Goal: Information Seeking & Learning: Understand process/instructions

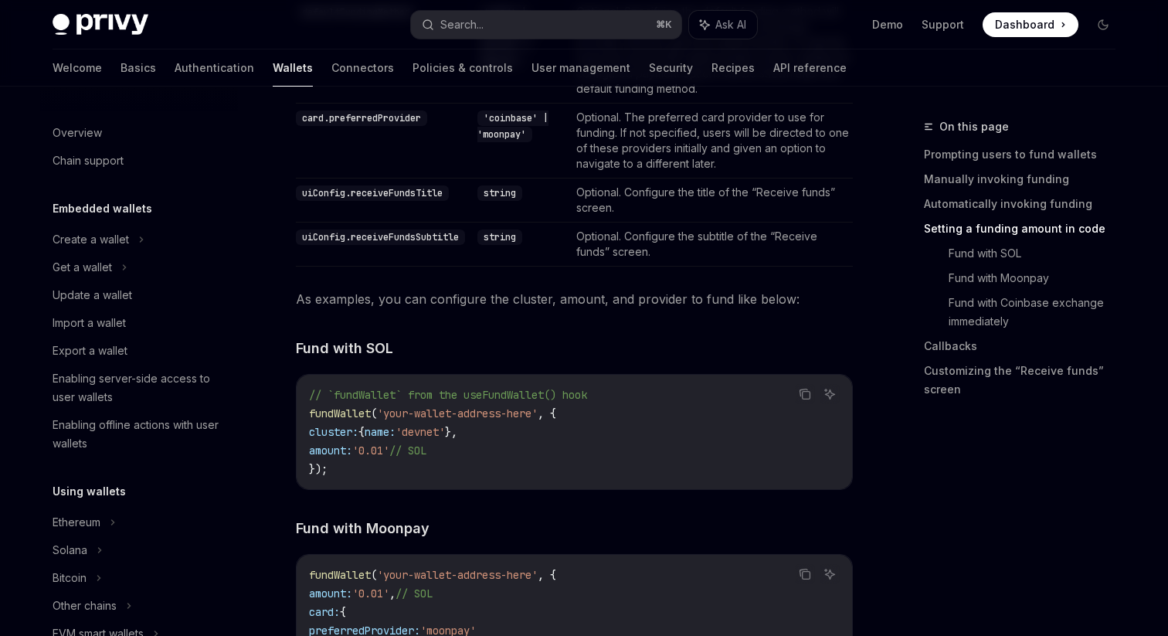
scroll to position [1547, 0]
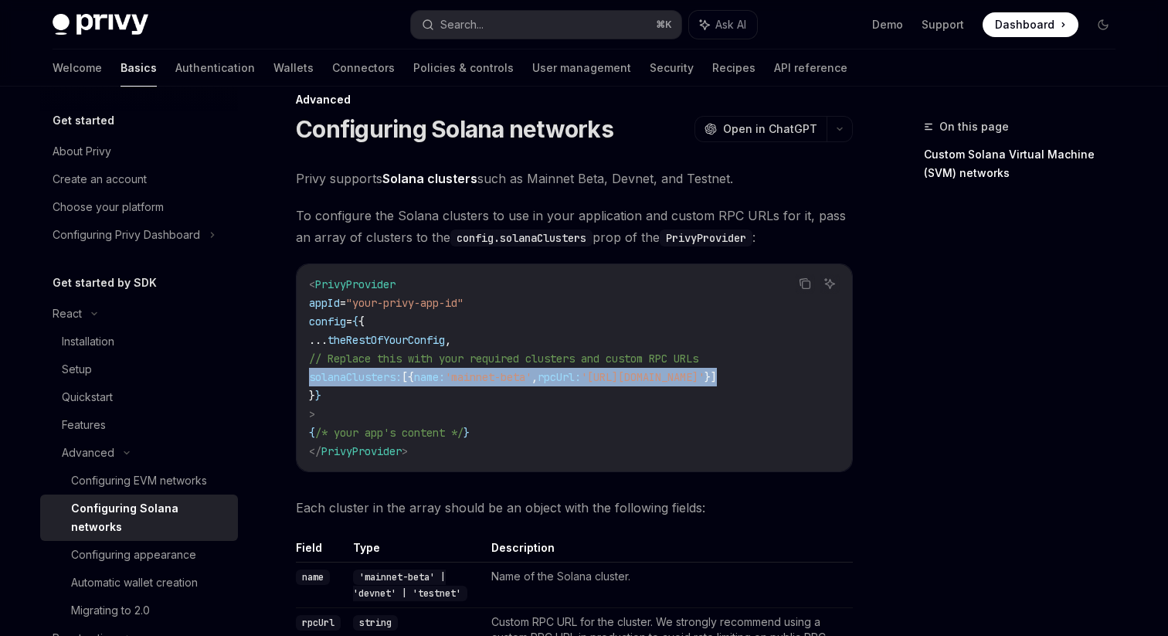
drag, startPoint x: 829, startPoint y: 377, endPoint x: 264, endPoint y: 382, distance: 564.8
copy span "solanaClusters: [{ name: 'mainnet-beta' , rpcUrl: 'https://api.mainnet-beta.sol…"
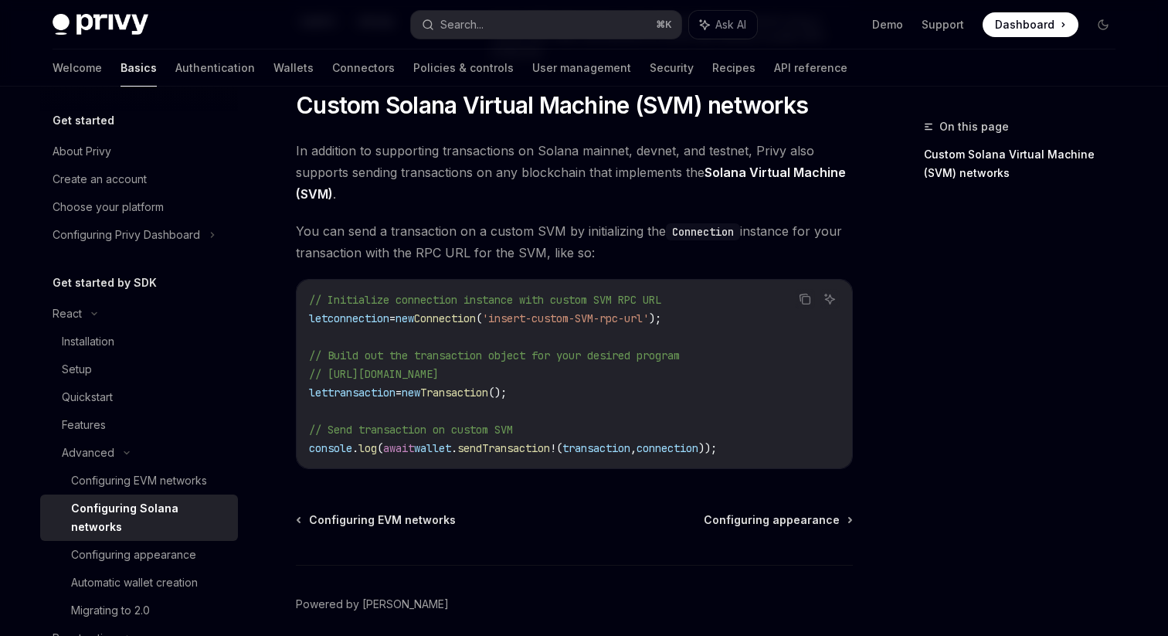
scroll to position [629, 0]
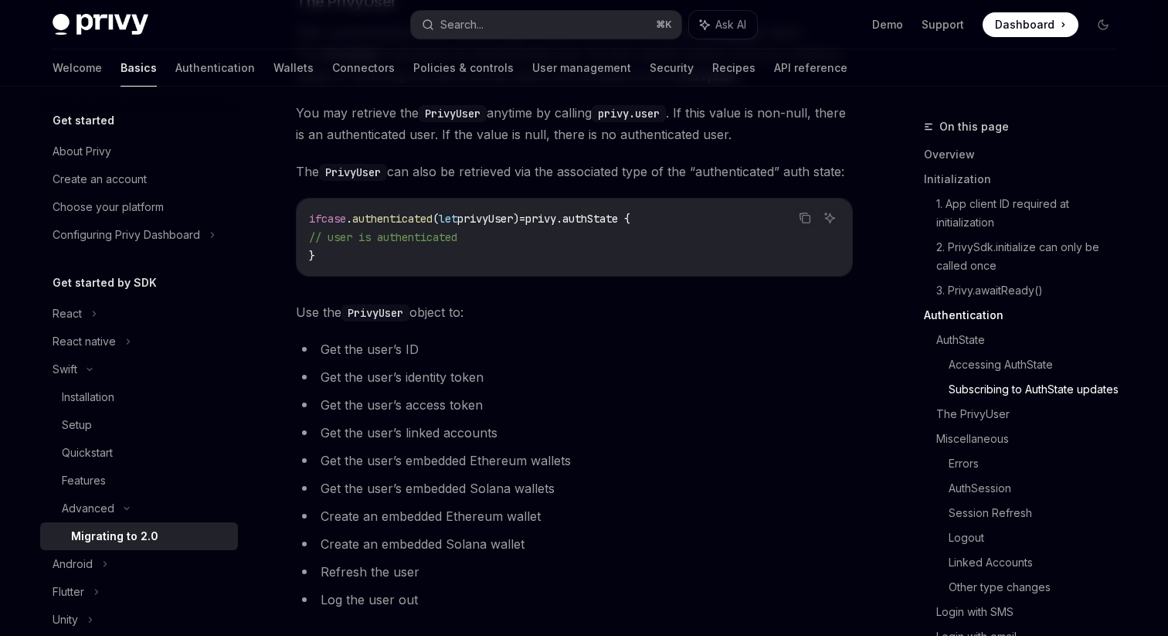
scroll to position [2201, 0]
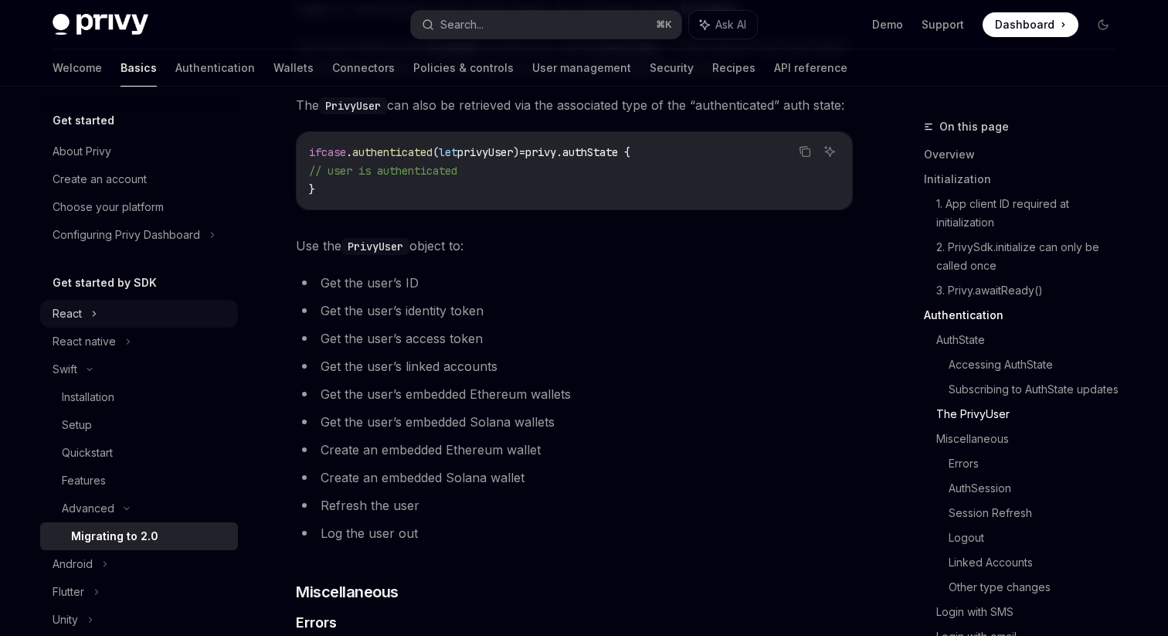
click at [84, 312] on div "React" at bounding box center [139, 314] width 198 height 28
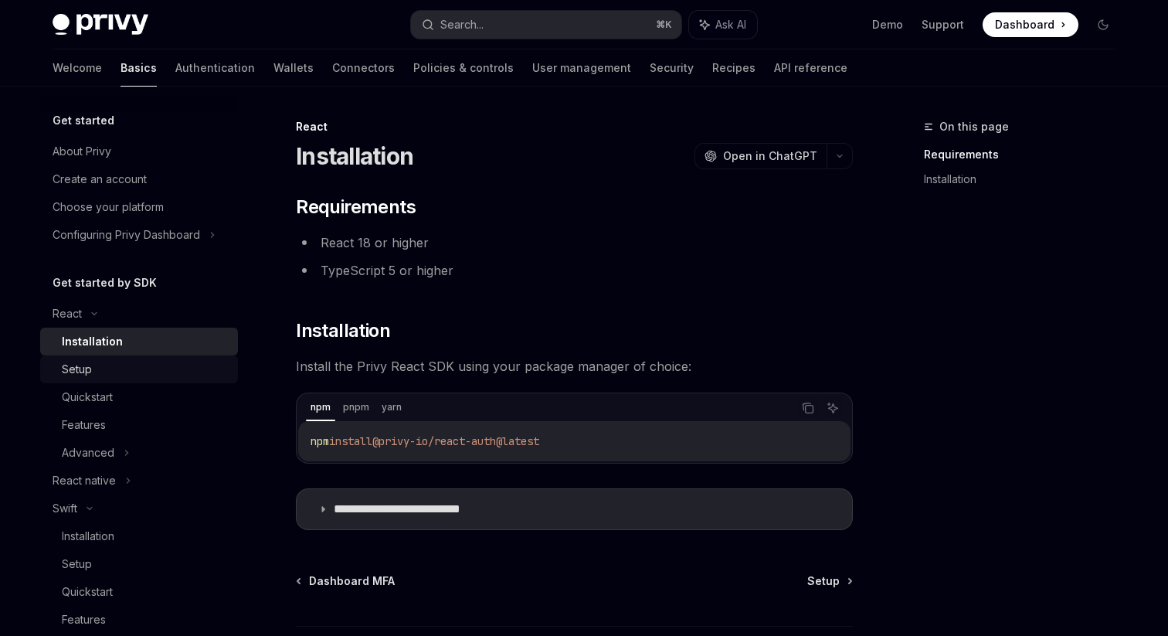
click at [118, 367] on div "Setup" at bounding box center [145, 369] width 167 height 19
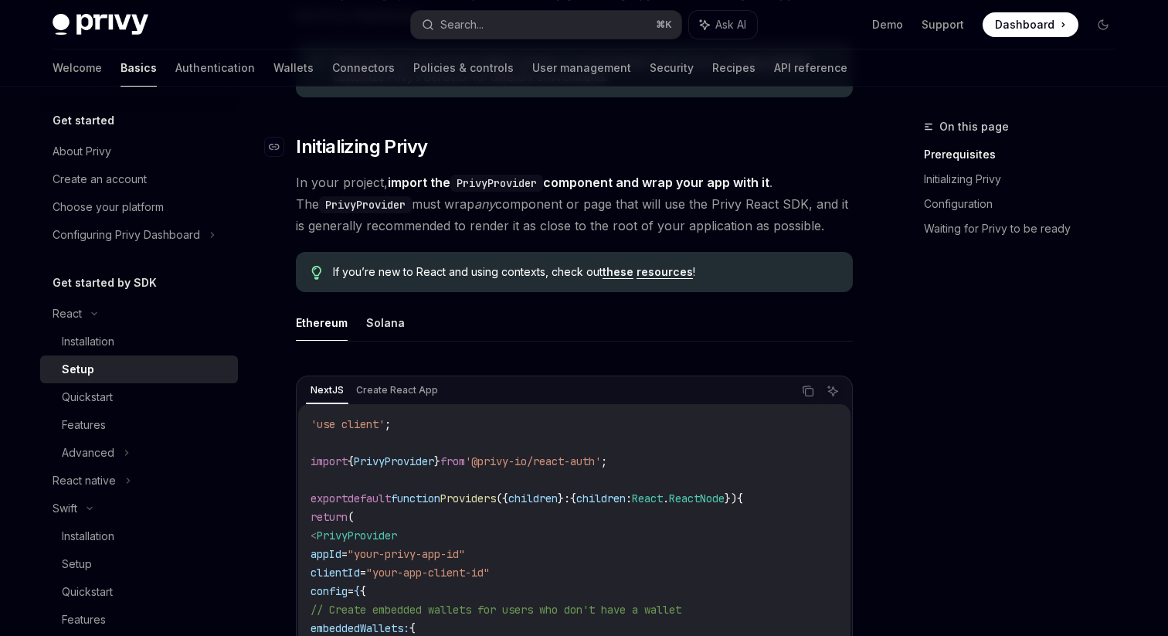
scroll to position [386, 0]
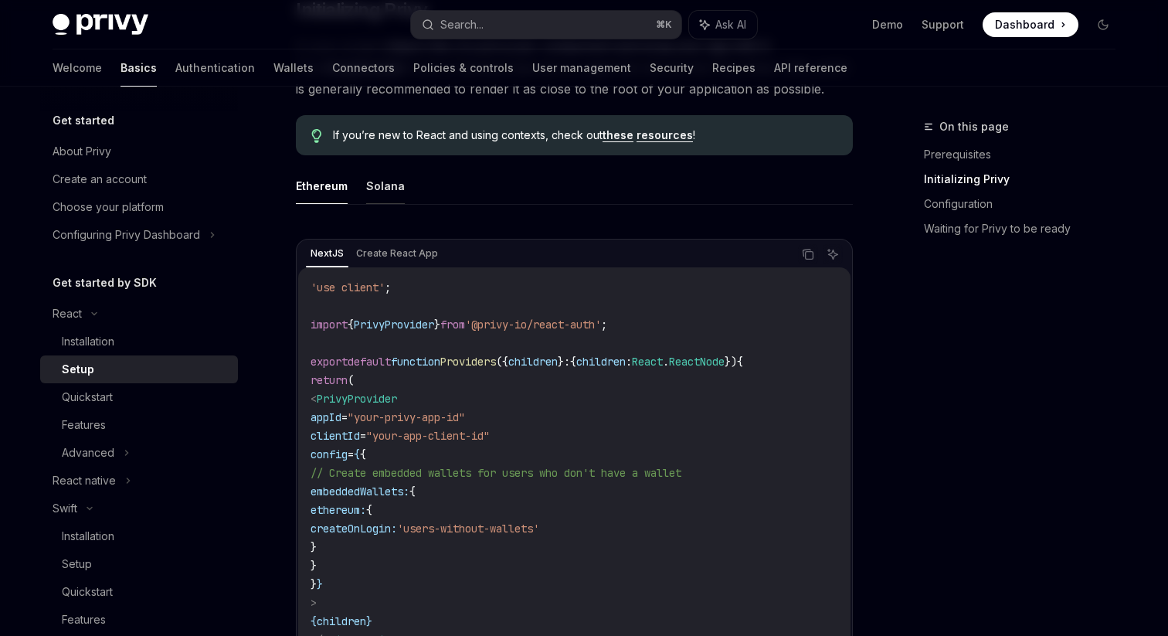
click at [389, 196] on button "Solana" at bounding box center [385, 186] width 39 height 36
click at [314, 200] on button "Ethereum" at bounding box center [322, 186] width 52 height 36
click at [362, 199] on ul "Ethereum Solana" at bounding box center [574, 186] width 557 height 37
click at [368, 186] on button "Solana" at bounding box center [385, 186] width 39 height 36
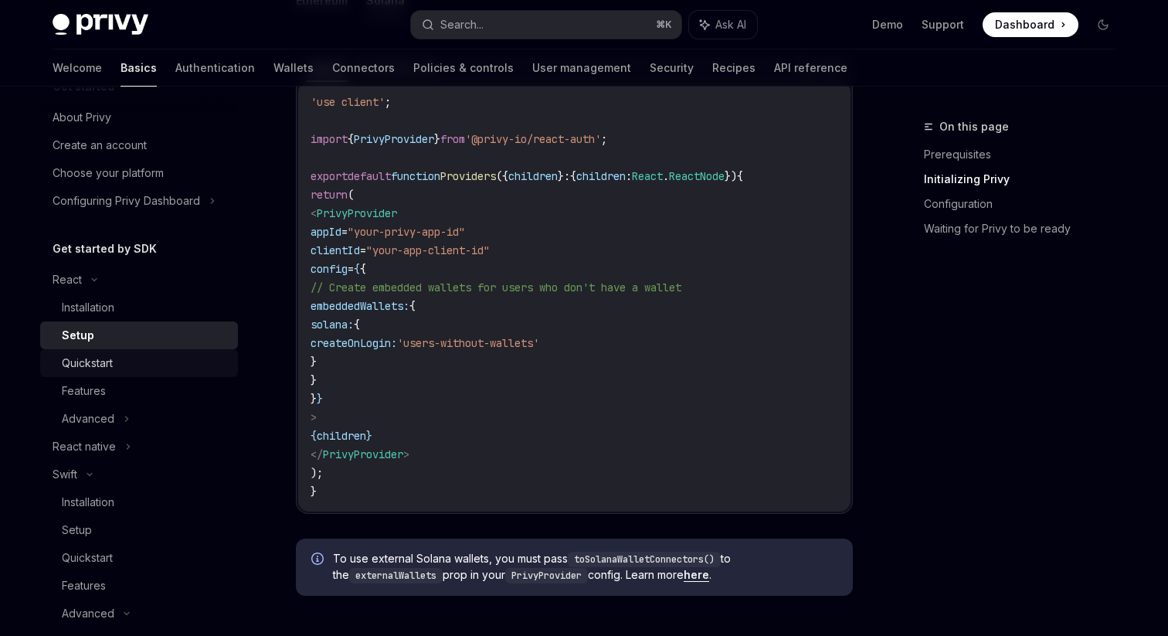
scroll to position [37, 0]
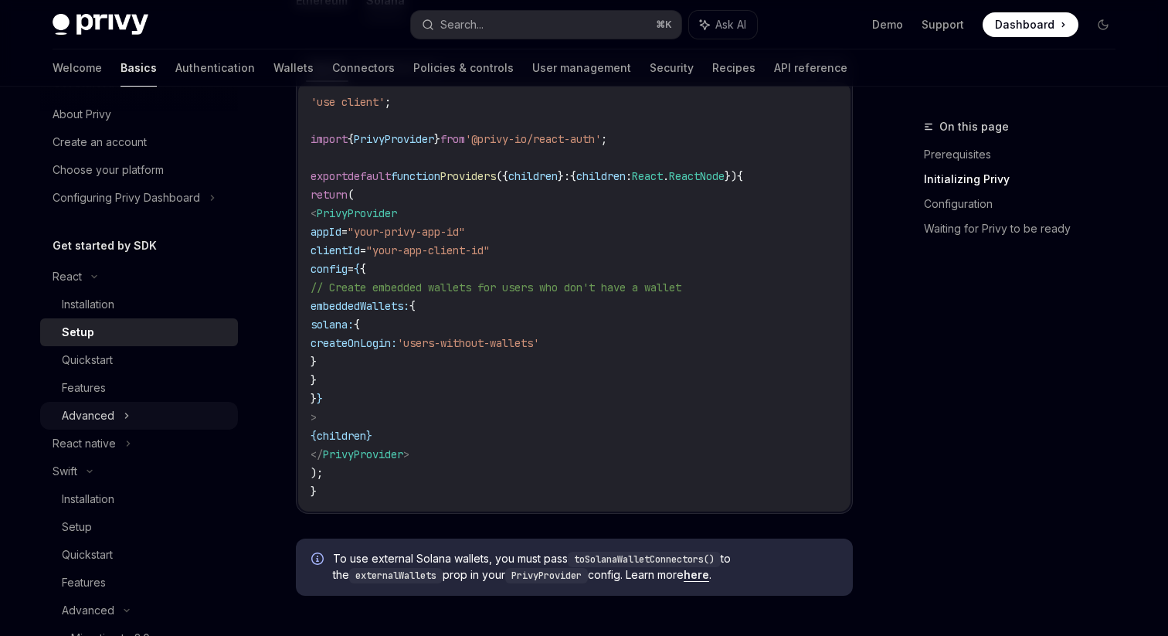
click at [128, 414] on div "Advanced" at bounding box center [139, 416] width 198 height 28
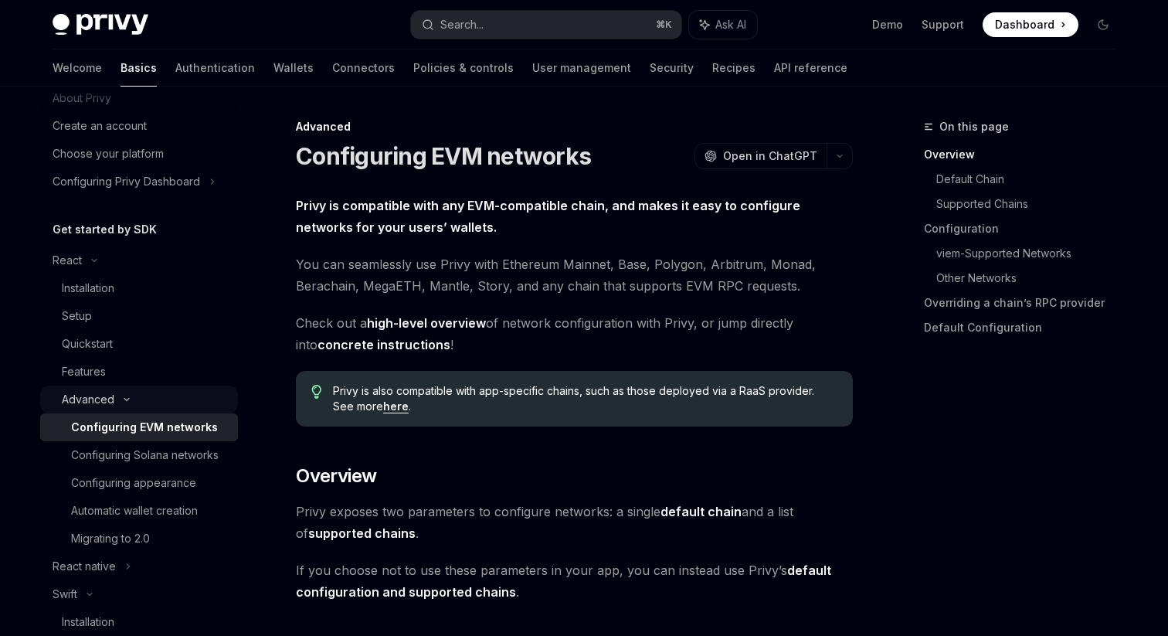
scroll to position [58, 0]
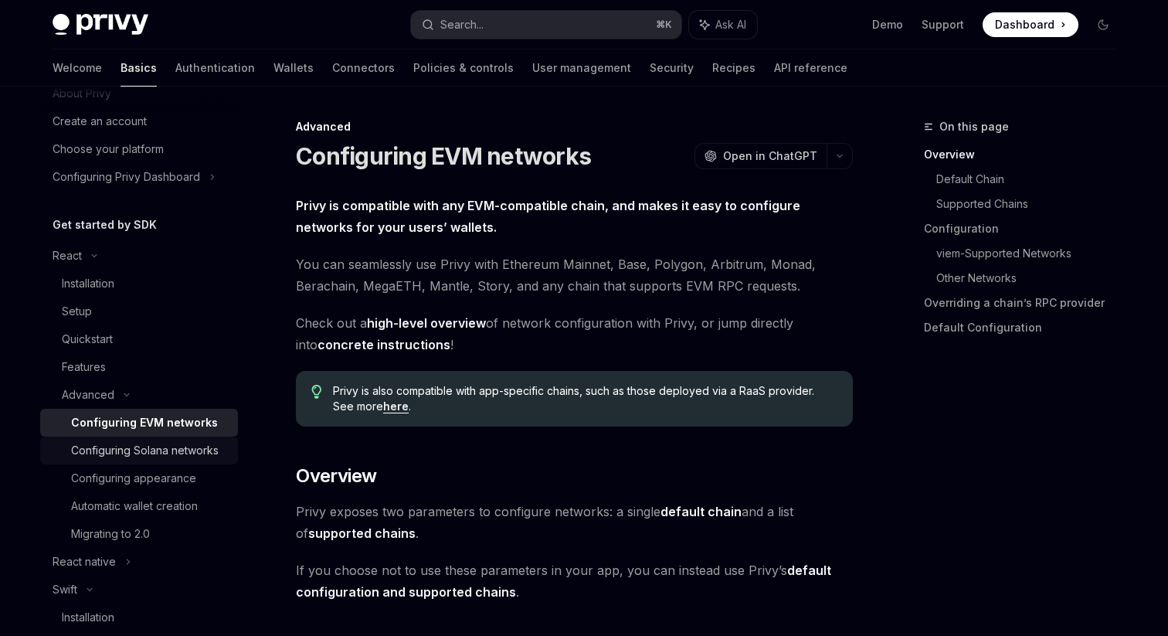
click at [158, 451] on div "Configuring Solana networks" at bounding box center [145, 450] width 148 height 19
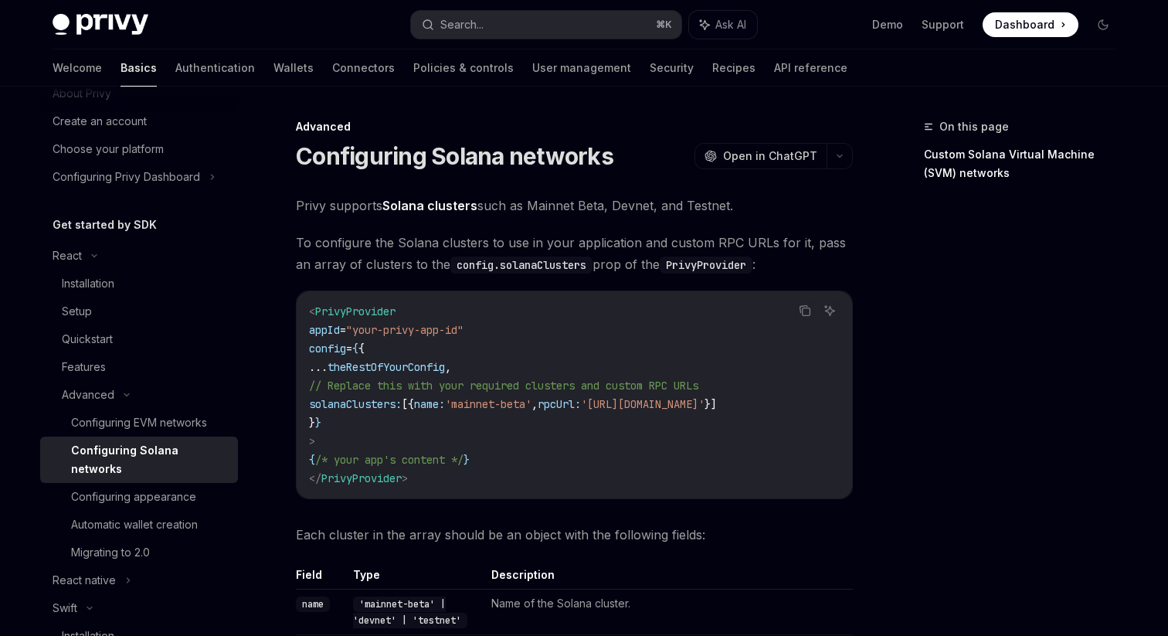
click at [457, 342] on code "< PrivyProvider appId = "your-privy-app-id" config = { { ... theRestOfYourConfi…" at bounding box center [574, 394] width 531 height 185
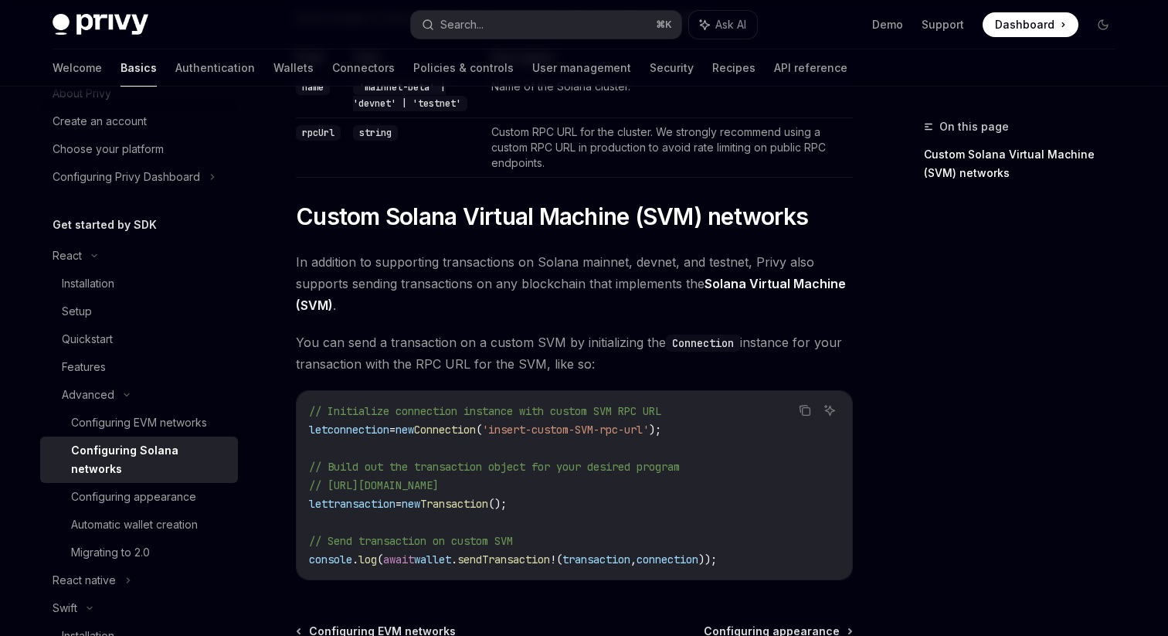
scroll to position [696, 0]
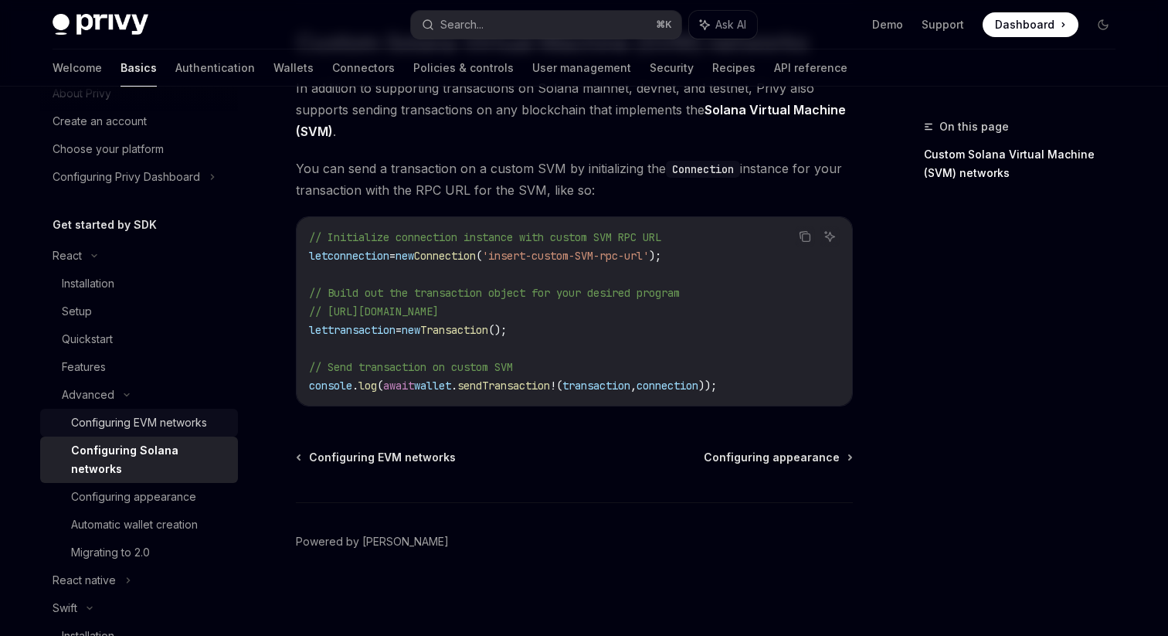
click at [178, 430] on div "Configuring EVM networks" at bounding box center [139, 422] width 136 height 19
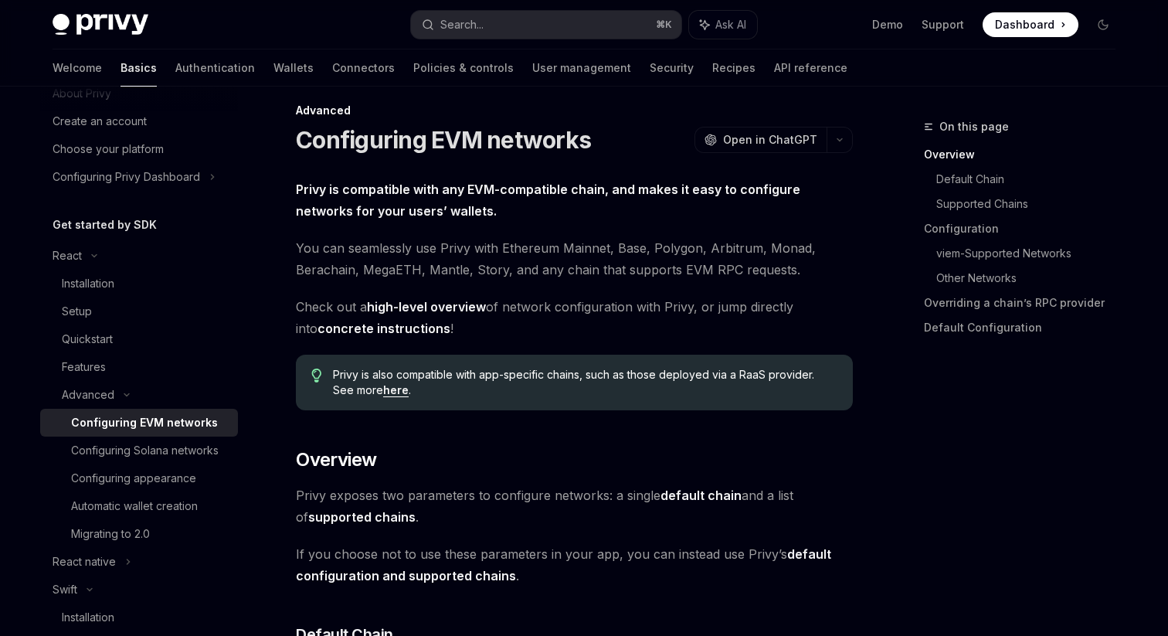
scroll to position [22, 0]
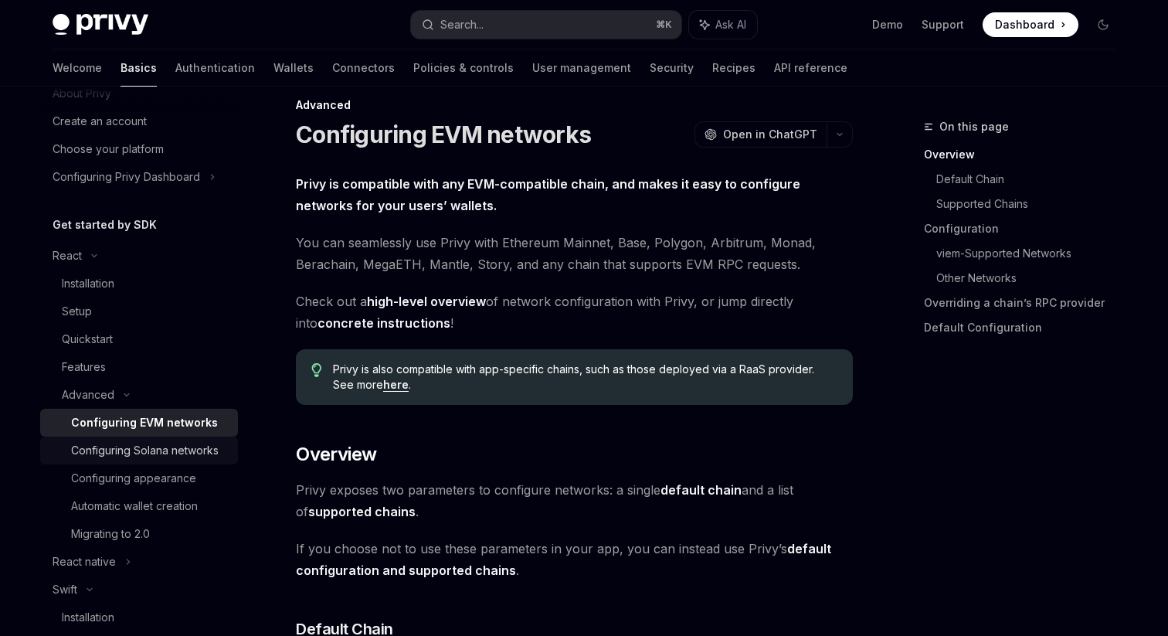
click at [149, 453] on div "Configuring Solana networks" at bounding box center [145, 450] width 148 height 19
type textarea "*"
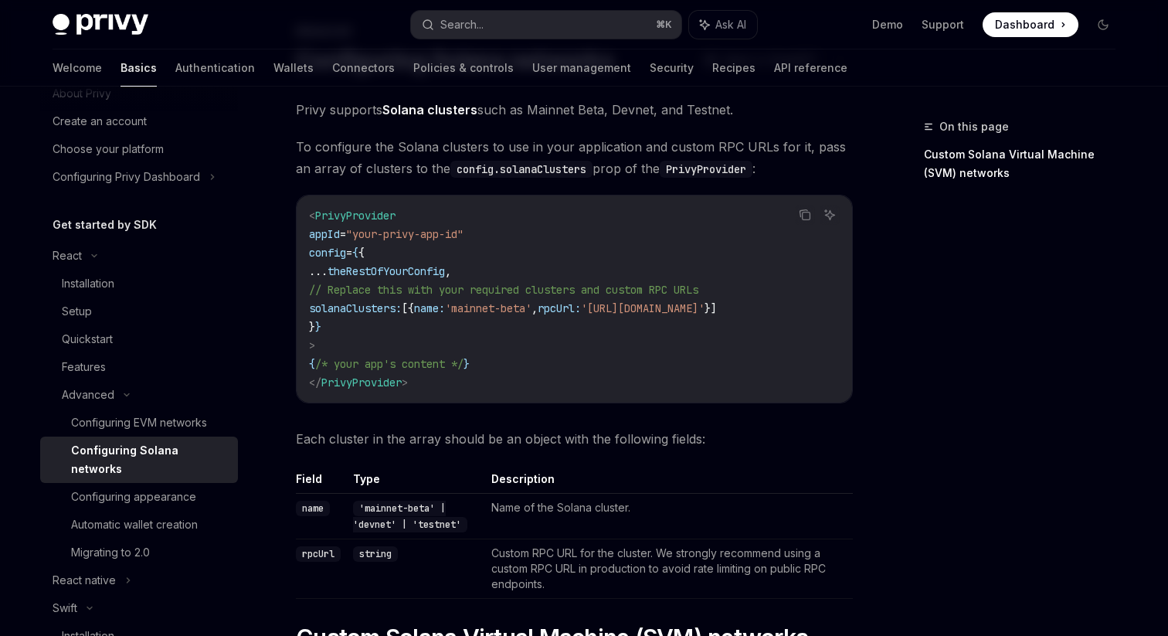
scroll to position [110, 0]
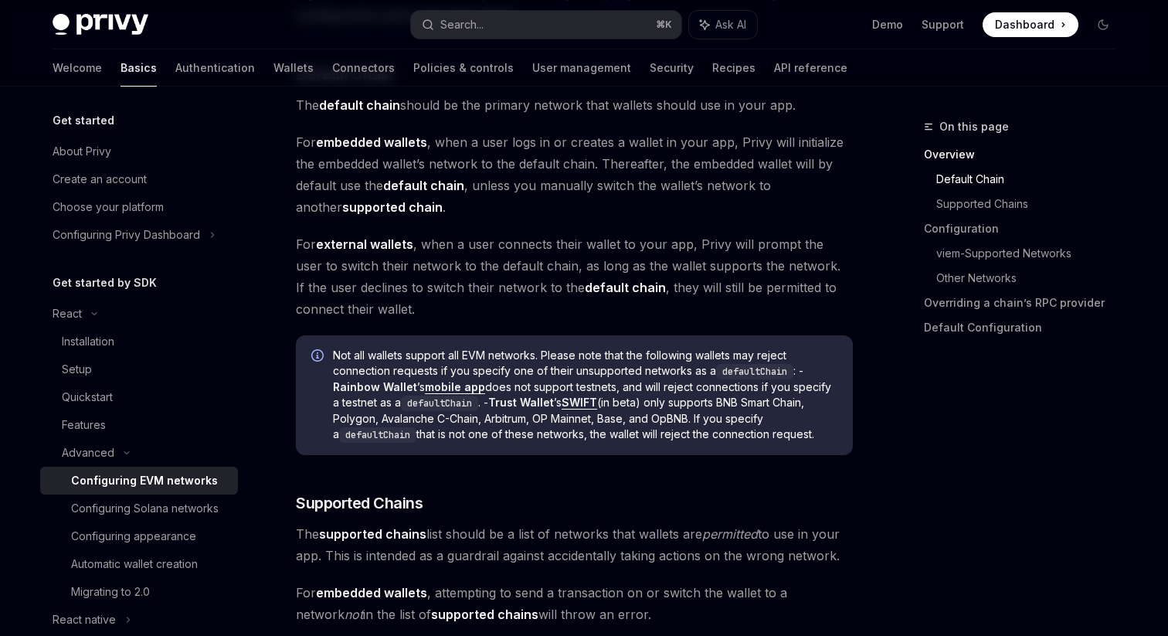
scroll to position [653, 0]
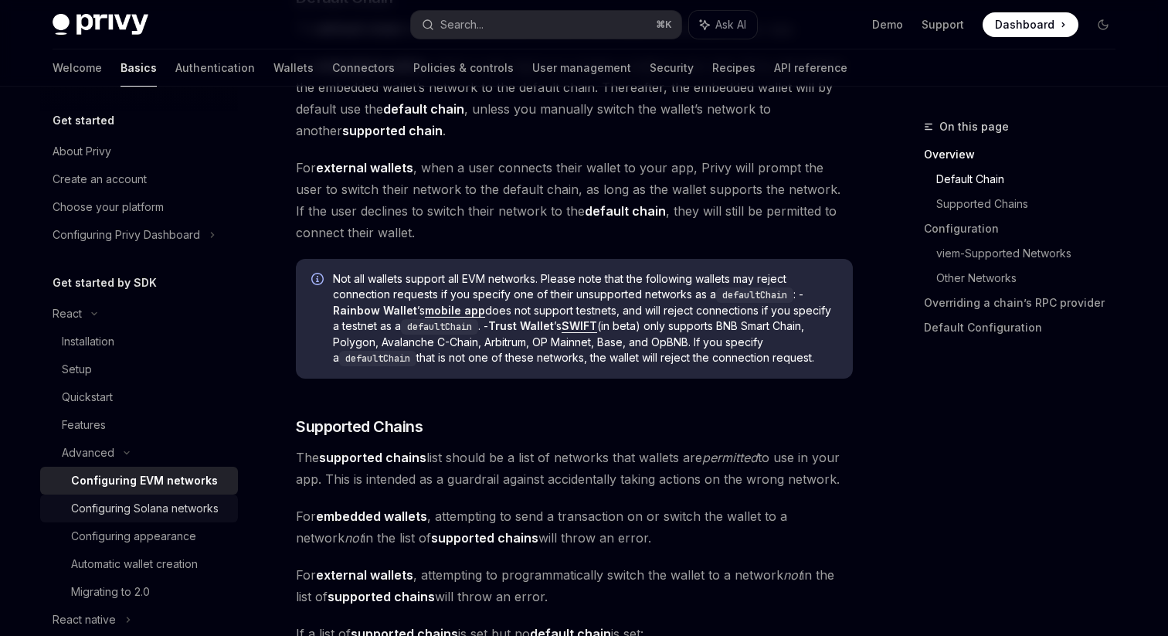
click at [199, 513] on div "Configuring Solana networks" at bounding box center [145, 508] width 148 height 19
type textarea "*"
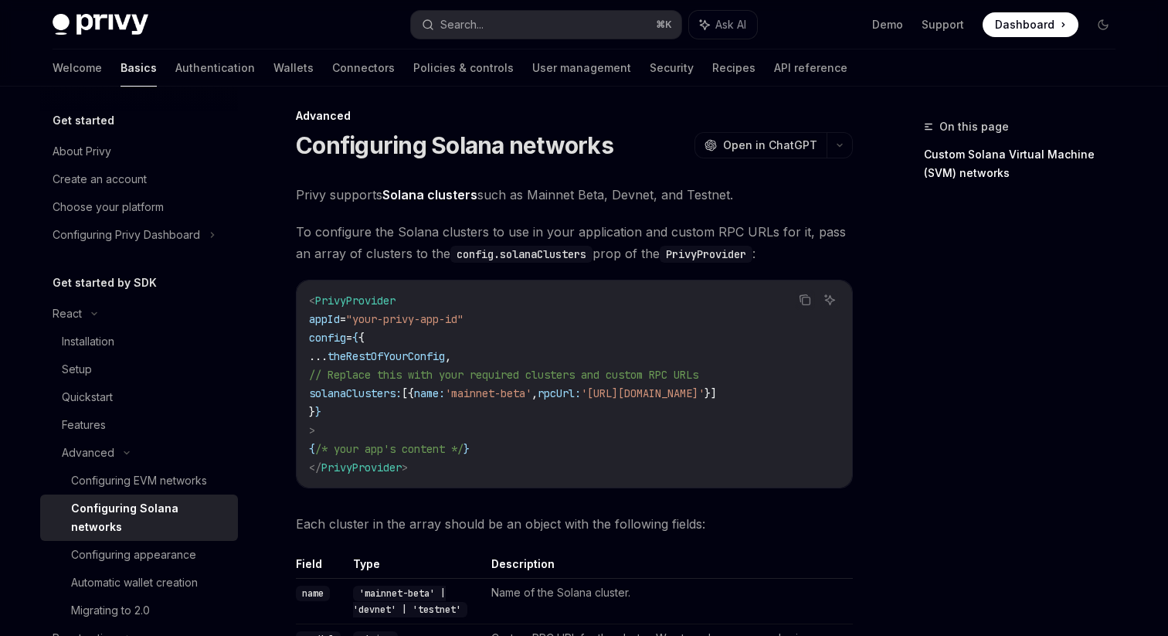
scroll to position [12, 0]
